Goal: Task Accomplishment & Management: Manage account settings

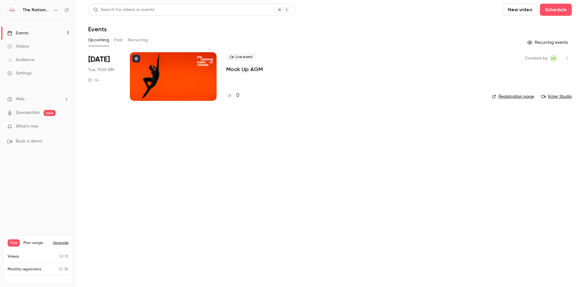
click at [55, 11] on icon "button" at bounding box center [55, 10] width 5 height 5
click at [67, 11] on div at bounding box center [292, 143] width 584 height 287
click at [67, 9] on icon at bounding box center [66, 10] width 4 height 4
click at [23, 72] on div "Settings" at bounding box center [19, 73] width 24 height 6
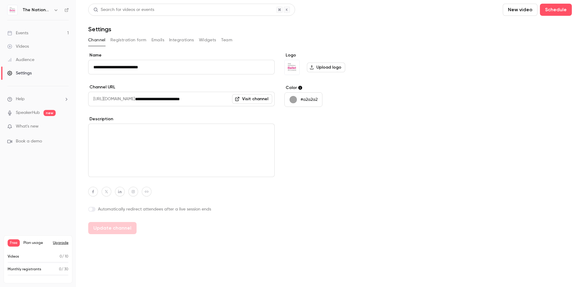
click at [328, 68] on label "Upload logo" at bounding box center [326, 68] width 38 height 10
click at [0, 0] on input "Upload logo" at bounding box center [0, 0] width 0 height 0
click at [323, 67] on label "Upload logo" at bounding box center [326, 68] width 38 height 10
click at [0, 0] on input "Upload logo" at bounding box center [0, 0] width 0 height 0
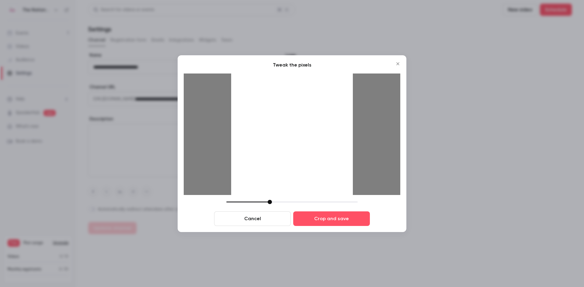
click at [248, 219] on button "Cancel" at bounding box center [252, 219] width 77 height 15
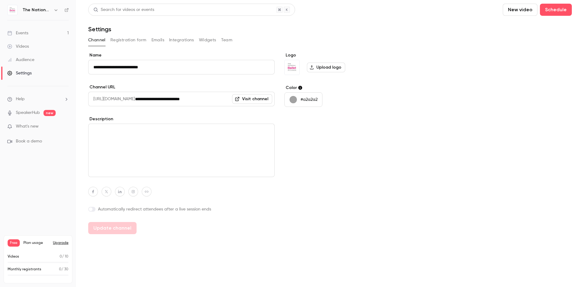
click at [327, 68] on label "Upload logo" at bounding box center [326, 68] width 38 height 10
click at [0, 0] on input "Upload logo" at bounding box center [0, 0] width 0 height 0
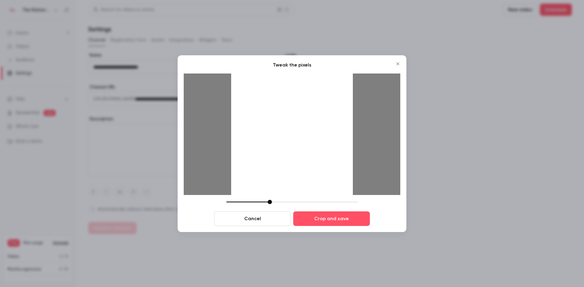
click at [397, 63] on icon "Close" at bounding box center [397, 63] width 7 height 5
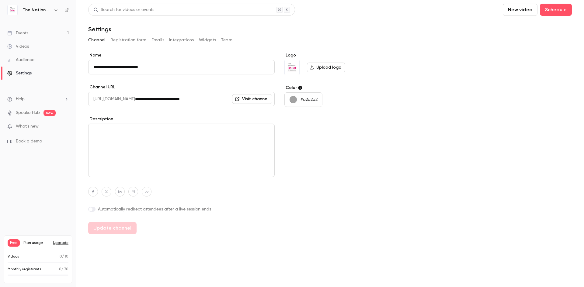
click at [328, 66] on label "Upload logo" at bounding box center [326, 68] width 38 height 10
click at [0, 0] on input "Upload logo" at bounding box center [0, 0] width 0 height 0
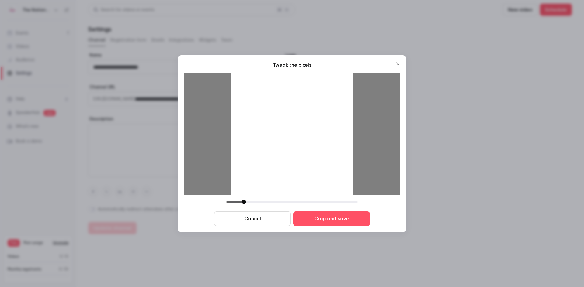
drag, startPoint x: 271, startPoint y: 203, endPoint x: 245, endPoint y: 203, distance: 25.8
click at [245, 203] on div at bounding box center [244, 202] width 4 height 4
click at [340, 219] on button "Crop and save" at bounding box center [331, 219] width 77 height 15
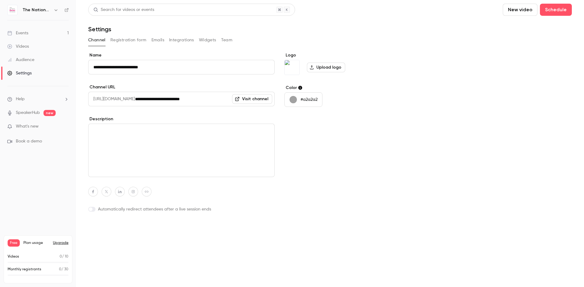
click at [119, 227] on button "Update channel" at bounding box center [112, 228] width 48 height 12
click at [333, 68] on label "Upload logo" at bounding box center [326, 68] width 38 height 10
click at [0, 0] on input "Upload logo" at bounding box center [0, 0] width 0 height 0
click at [329, 68] on label "Upload logo" at bounding box center [326, 68] width 38 height 10
click at [0, 0] on input "Upload logo" at bounding box center [0, 0] width 0 height 0
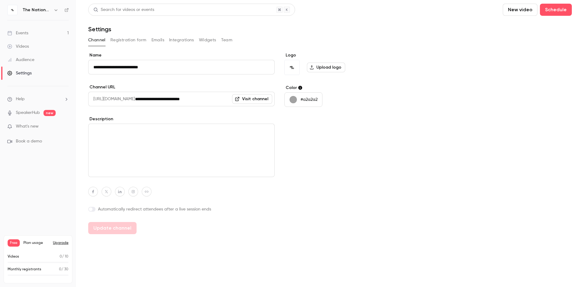
drag, startPoint x: 373, startPoint y: 73, endPoint x: 364, endPoint y: 70, distance: 8.8
click at [373, 73] on div "Upload logo" at bounding box center [330, 67] width 93 height 15
click at [24, 33] on div "Events" at bounding box center [17, 33] width 21 height 6
